Goal: Task Accomplishment & Management: Manage account settings

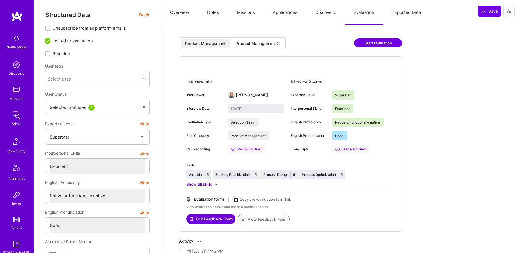
select select "7"
select select "6"
select select "US"
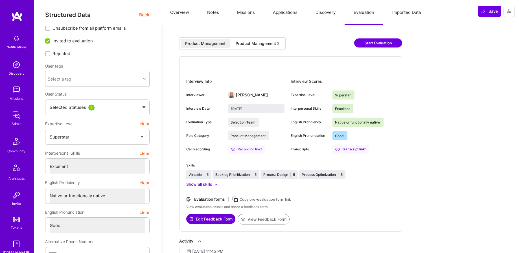
select select "Right Now"
click at [13, 113] on img at bounding box center [16, 114] width 11 height 11
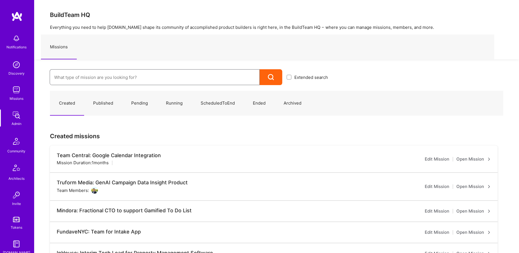
click at [153, 76] on input at bounding box center [154, 77] width 201 height 14
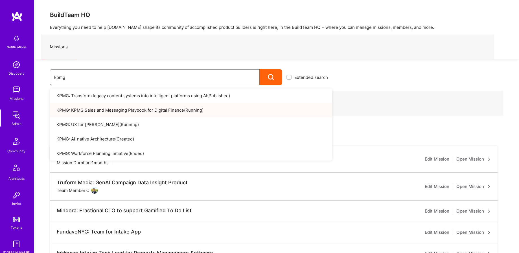
type input "kpmg"
click at [167, 111] on link "KPMG: KPMG Sales and Messaging Playbook for Digital Finance ( Running )" at bounding box center [191, 110] width 283 height 14
click at [93, 125] on link "KPMG: UX for Valari ( Running )" at bounding box center [191, 124] width 283 height 14
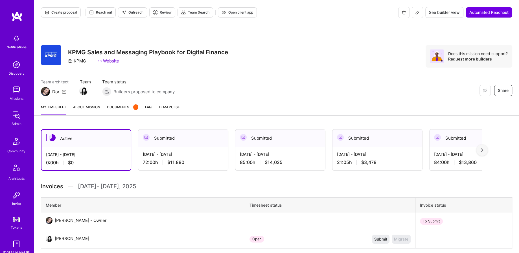
click at [242, 12] on span "Open client app" at bounding box center [238, 12] width 32 height 5
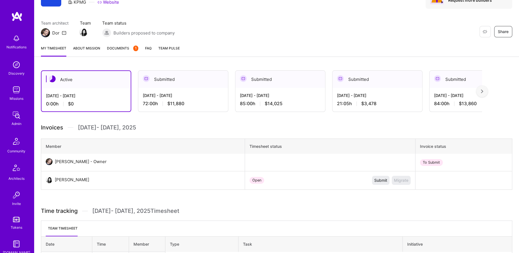
scroll to position [99, 0]
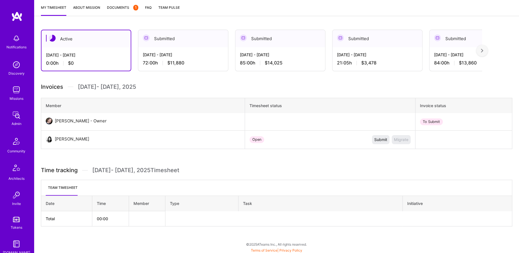
click at [157, 64] on div "72:00 h $11,880" at bounding box center [183, 63] width 81 height 6
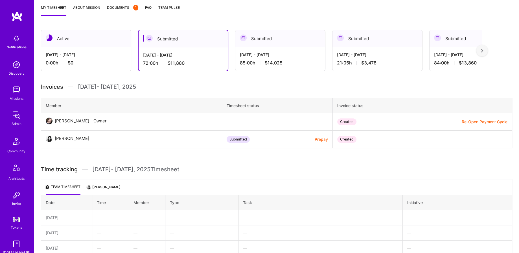
scroll to position [99, 0]
click at [484, 49] on div at bounding box center [481, 50] width 11 height 11
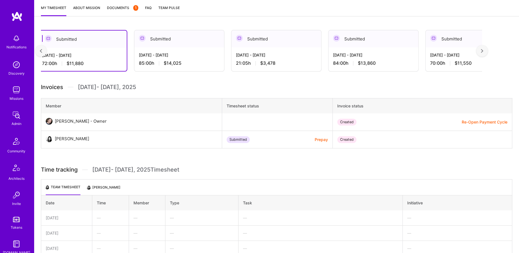
scroll to position [0, 102]
click at [456, 54] on div "Jul 16 - Jul 31, 2025" at bounding box center [470, 55] width 81 height 6
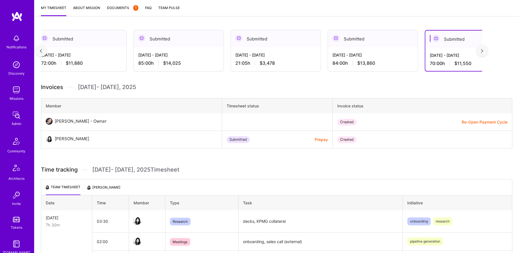
click at [378, 60] on div "84:00 h $13,860" at bounding box center [373, 63] width 81 height 6
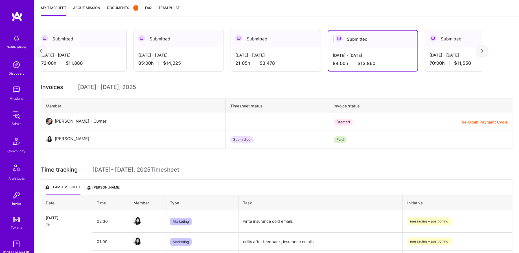
click at [443, 62] on div "70:00 h $11,550" at bounding box center [470, 63] width 81 height 6
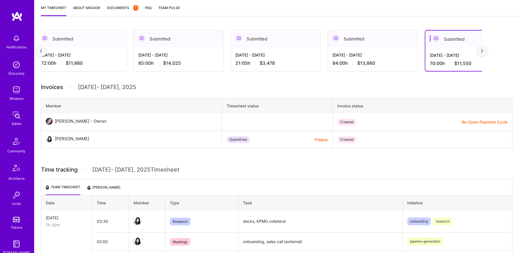
click at [483, 49] on img at bounding box center [482, 51] width 2 height 4
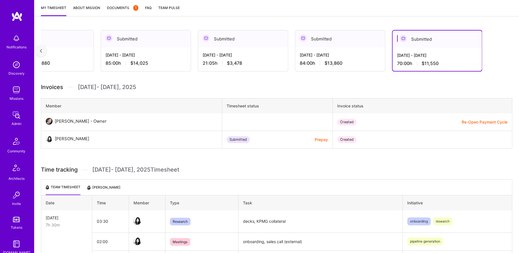
click at [39, 47] on div at bounding box center [40, 50] width 11 height 11
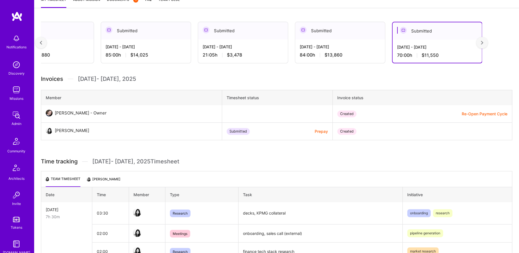
scroll to position [0, 0]
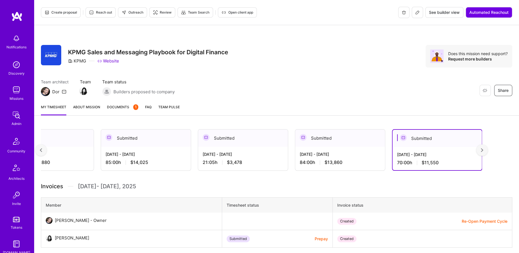
click at [361, 162] on div "84:00 h $13,860" at bounding box center [340, 162] width 81 height 6
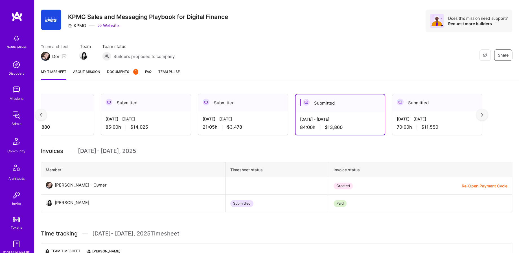
scroll to position [40, 0]
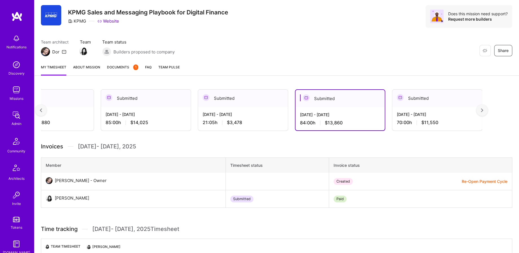
click at [259, 107] on div "Aug 16 - Aug 31, 2025 21:05 h $3,478" at bounding box center [243, 118] width 90 height 23
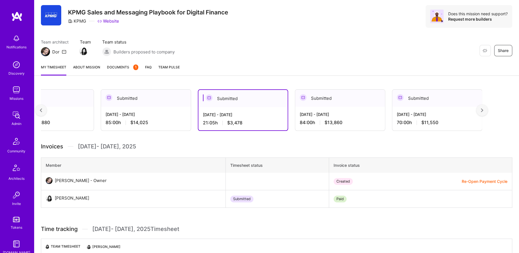
click at [174, 120] on div "85:00 h $14,025" at bounding box center [146, 122] width 81 height 6
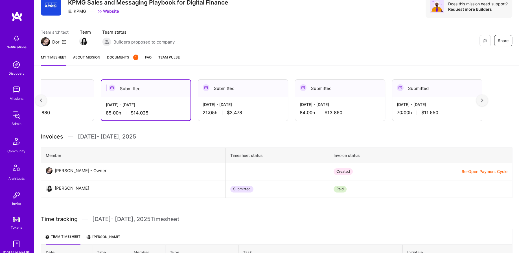
scroll to position [52, 0]
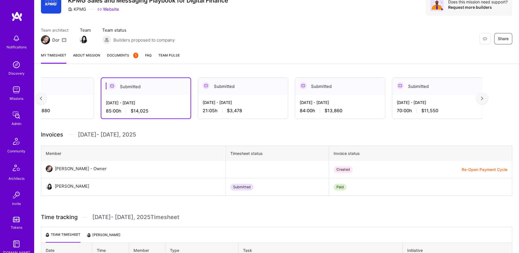
drag, startPoint x: 40, startPoint y: 100, endPoint x: 50, endPoint y: 104, distance: 11.1
click at [40, 100] on div at bounding box center [40, 98] width 11 height 11
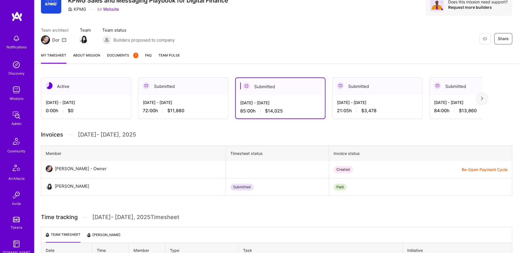
scroll to position [0, 0]
click at [178, 104] on div "Sep 16 - Sep 30, 2025" at bounding box center [183, 102] width 81 height 6
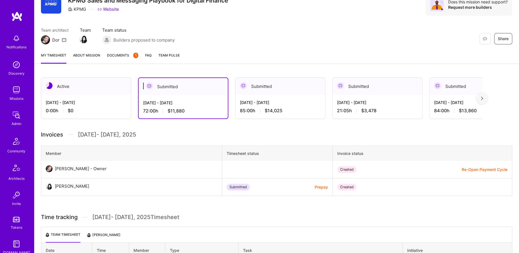
click at [482, 100] on div at bounding box center [481, 98] width 11 height 11
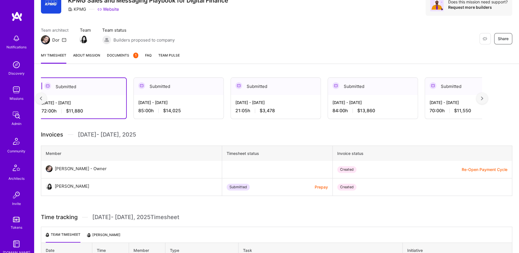
click at [482, 100] on div at bounding box center [481, 98] width 11 height 11
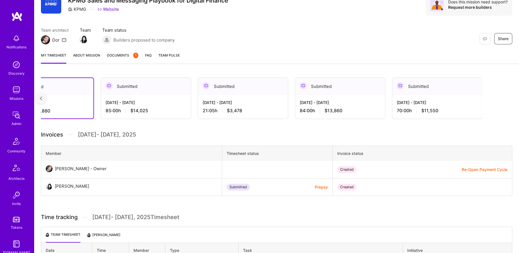
click at [482, 100] on div "Submitted Jul 16 - Jul 31, 2025 70:00 h $11,550" at bounding box center [437, 97] width 90 height 41
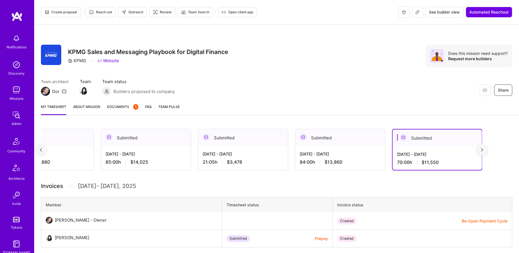
scroll to position [0, 0]
drag, startPoint x: 66, startPoint y: 48, endPoint x: 233, endPoint y: 54, distance: 166.4
click at [233, 54] on div "Restore Not Interested Share KPMG Sales and Messaging Playbook for Digital Fina…" at bounding box center [276, 56] width 471 height 23
copy h3 "KPMG Sales and Messaging Playbook for Digital Finance"
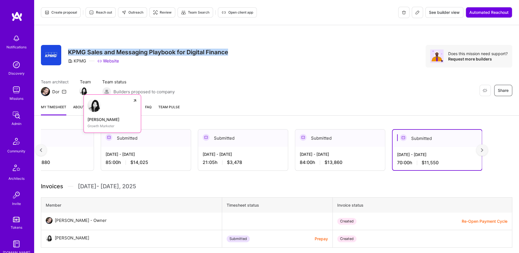
click at [85, 95] on link "Carleen Pan Growth Marketer" at bounding box center [113, 113] width 58 height 38
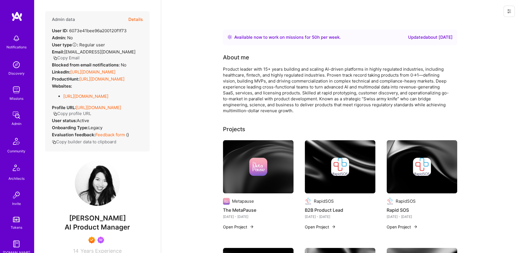
click at [136, 21] on button "Details" at bounding box center [135, 19] width 14 height 16
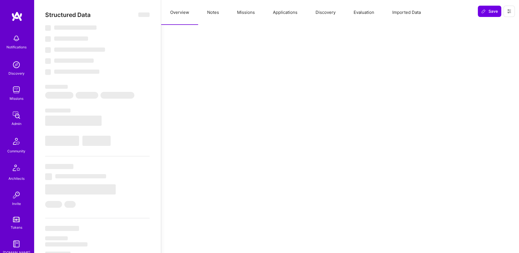
select select "Right Now"
select select "7"
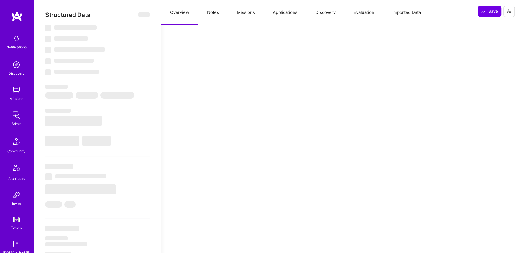
select select "US"
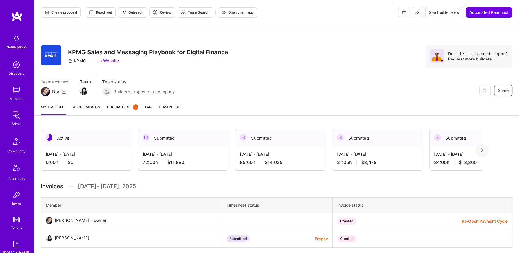
click at [412, 14] on button at bounding box center [417, 12] width 11 height 11
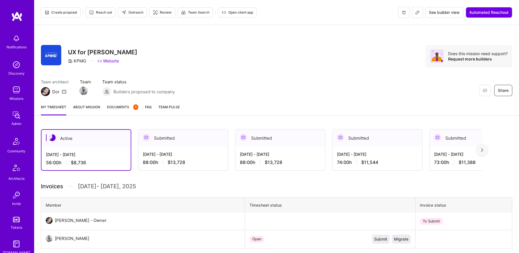
click at [416, 15] on button at bounding box center [417, 12] width 11 height 11
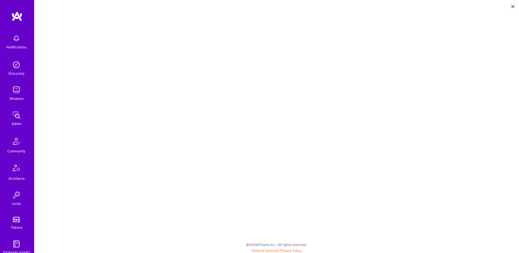
click at [516, 5] on button at bounding box center [512, 5] width 7 height 9
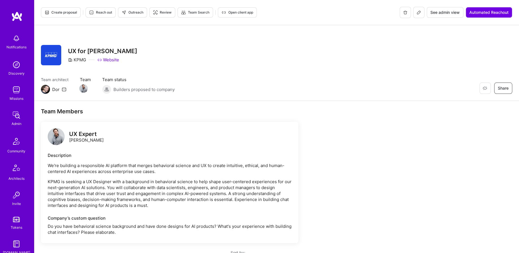
click at [442, 16] on button "See admin view" at bounding box center [445, 12] width 37 height 11
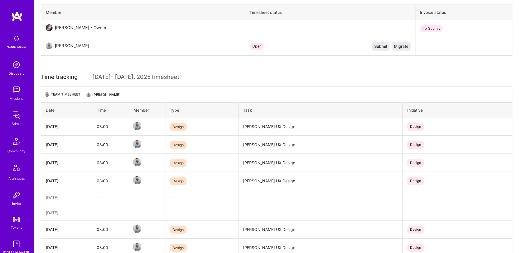
scroll to position [196, 0]
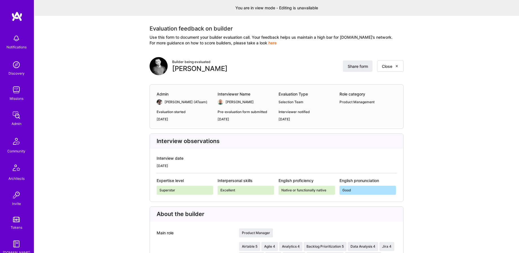
scroll to position [842, 0]
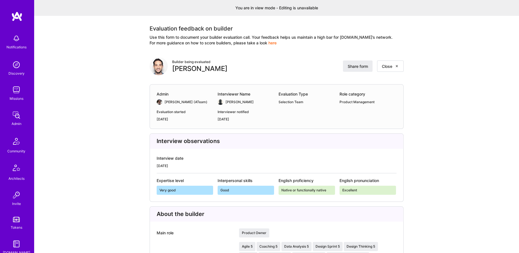
scroll to position [0, 0]
